Goal: Information Seeking & Learning: Learn about a topic

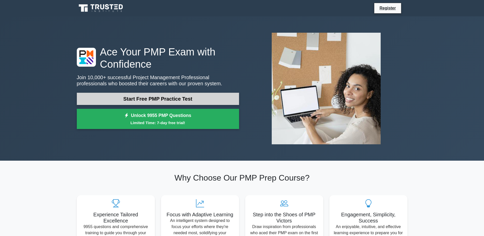
click at [176, 98] on link "Start Free PMP Practice Test" at bounding box center [158, 99] width 162 height 12
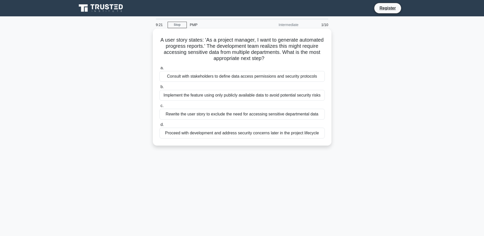
click at [174, 77] on div "Consult with stakeholders to define data access permissions and security protoc…" at bounding box center [242, 76] width 165 height 11
click at [160, 70] on input "a. Consult with stakeholders to define data access permissions and security pro…" at bounding box center [160, 67] width 0 height 3
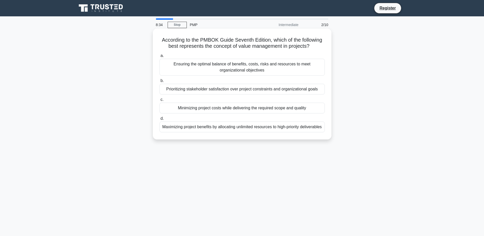
click at [233, 67] on div "Ensuring the optimal balance of benefits, costs, risks and resources to meet or…" at bounding box center [242, 67] width 165 height 17
click at [160, 57] on input "a. Ensuring the optimal balance of benefits, costs, risks and resources to meet…" at bounding box center [160, 55] width 0 height 3
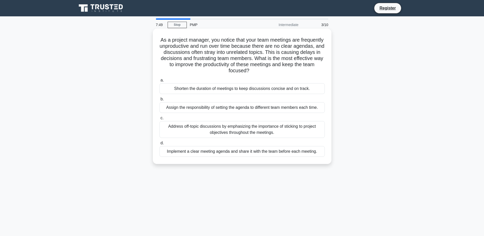
click at [242, 153] on div "Implement a clear meeting agenda and share it with the team before each meeting." at bounding box center [242, 151] width 165 height 11
click at [190, 154] on div "Implement a clear meeting agenda and share it with the team before each meeting." at bounding box center [242, 151] width 165 height 11
click at [160, 145] on input "d. Implement a clear meeting agenda and share it with the team before each meet…" at bounding box center [160, 142] width 0 height 3
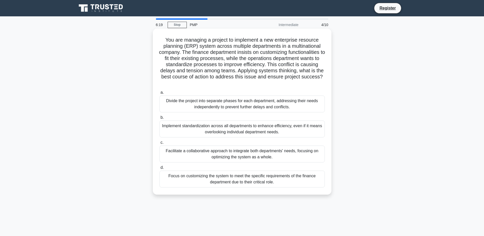
click at [251, 154] on div "Facilitate a collaborative approach to integrate both departments' needs, focus…" at bounding box center [242, 154] width 165 height 17
click at [160, 144] on input "c. Facilitate a collaborative approach to integrate both departments' needs, fo…" at bounding box center [160, 142] width 0 height 3
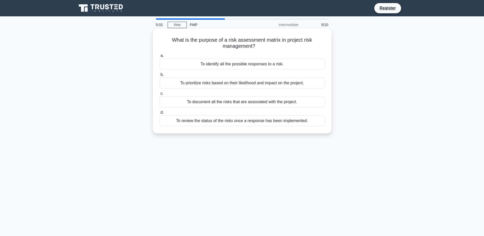
click at [249, 83] on div "To prioritize risks based on their likelihood and impact on the project." at bounding box center [242, 83] width 165 height 11
click at [160, 76] on input "b. To prioritize risks based on their likelihood and impact on the project." at bounding box center [160, 74] width 0 height 3
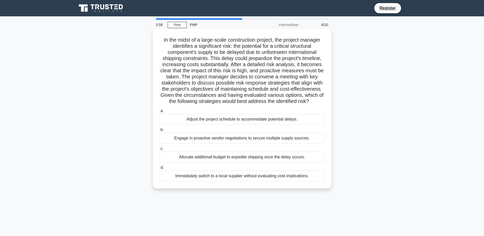
click at [209, 140] on div "Engage in proactive vendor negotiations to secure multiple supply sources." at bounding box center [242, 138] width 165 height 11
click at [160, 132] on input "b. Engage in proactive vendor negotiations to secure multiple supply sources." at bounding box center [160, 129] width 0 height 3
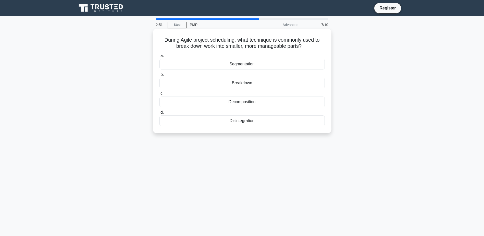
click at [233, 103] on div "Decomposition" at bounding box center [242, 102] width 165 height 11
click at [160, 95] on input "c. Decomposition" at bounding box center [160, 93] width 0 height 3
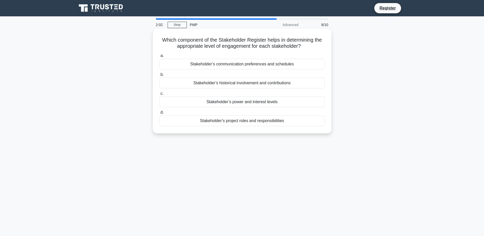
click at [247, 62] on div "Stakeholder’s communication preferences and schedules" at bounding box center [242, 64] width 165 height 11
click at [160, 57] on input "a. Stakeholder’s communication preferences and schedules" at bounding box center [160, 55] width 0 height 3
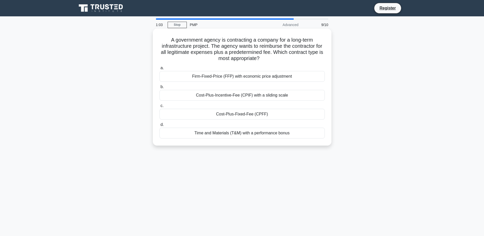
click at [243, 134] on div "Time and Materials (T&M) with a performance bonus" at bounding box center [242, 133] width 165 height 11
click at [160, 126] on input "d. Time and Materials (T&M) with a performance bonus" at bounding box center [160, 124] width 0 height 3
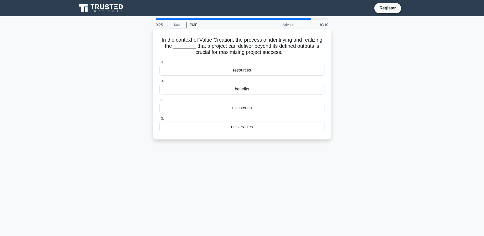
click at [250, 89] on div "benefits" at bounding box center [242, 89] width 165 height 11
click at [160, 82] on input "b. benefits" at bounding box center [160, 80] width 0 height 3
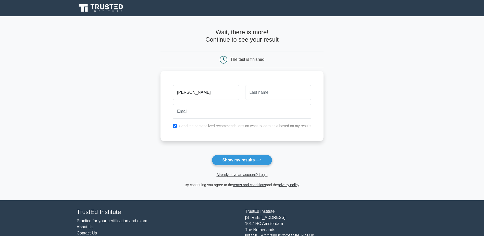
type input "[PERSON_NAME]"
type input "fennell"
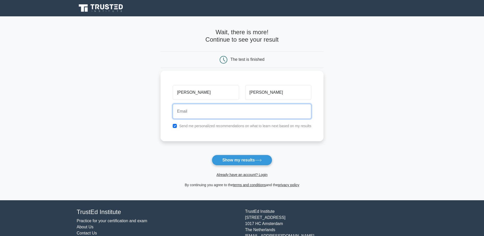
click at [220, 115] on input "email" at bounding box center [242, 111] width 139 height 15
type input "william.fennell34@gmail.com"
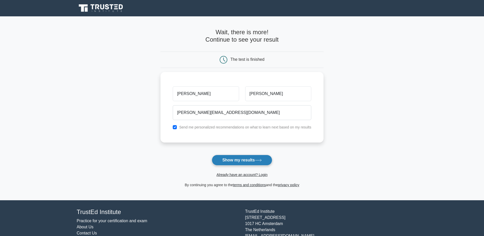
click at [244, 160] on button "Show my results" at bounding box center [242, 160] width 60 height 11
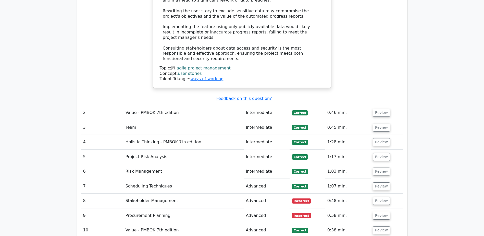
scroll to position [741, 0]
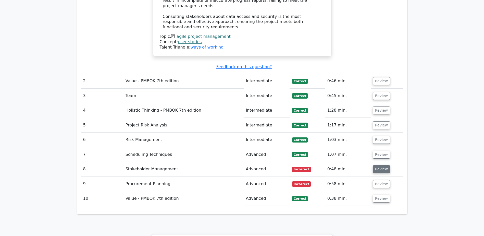
click at [383, 165] on button "Review" at bounding box center [381, 169] width 17 height 8
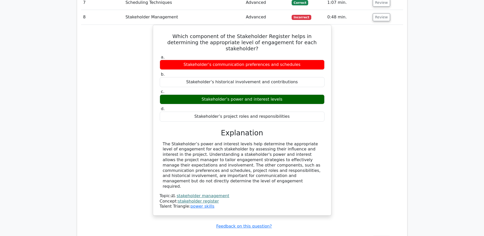
scroll to position [894, 0]
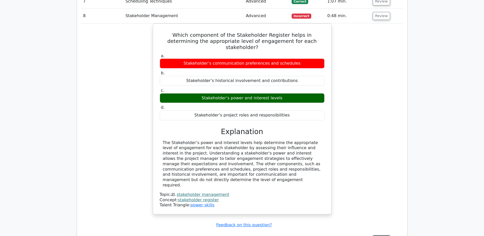
click at [380, 235] on button "Review" at bounding box center [381, 239] width 17 height 8
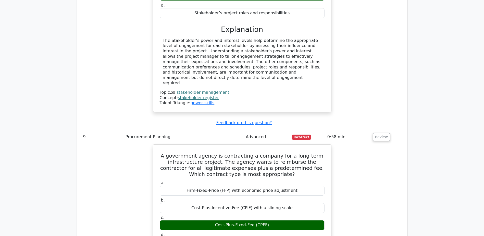
scroll to position [1073, 0]
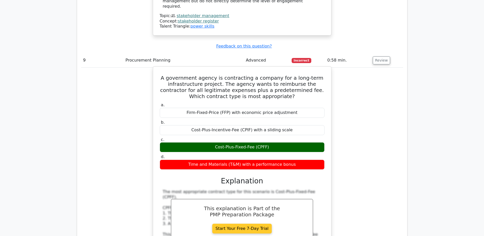
click at [261, 224] on link "Start Your Free 7-Day Trial" at bounding box center [242, 229] width 60 height 10
